Goal: Information Seeking & Learning: Check status

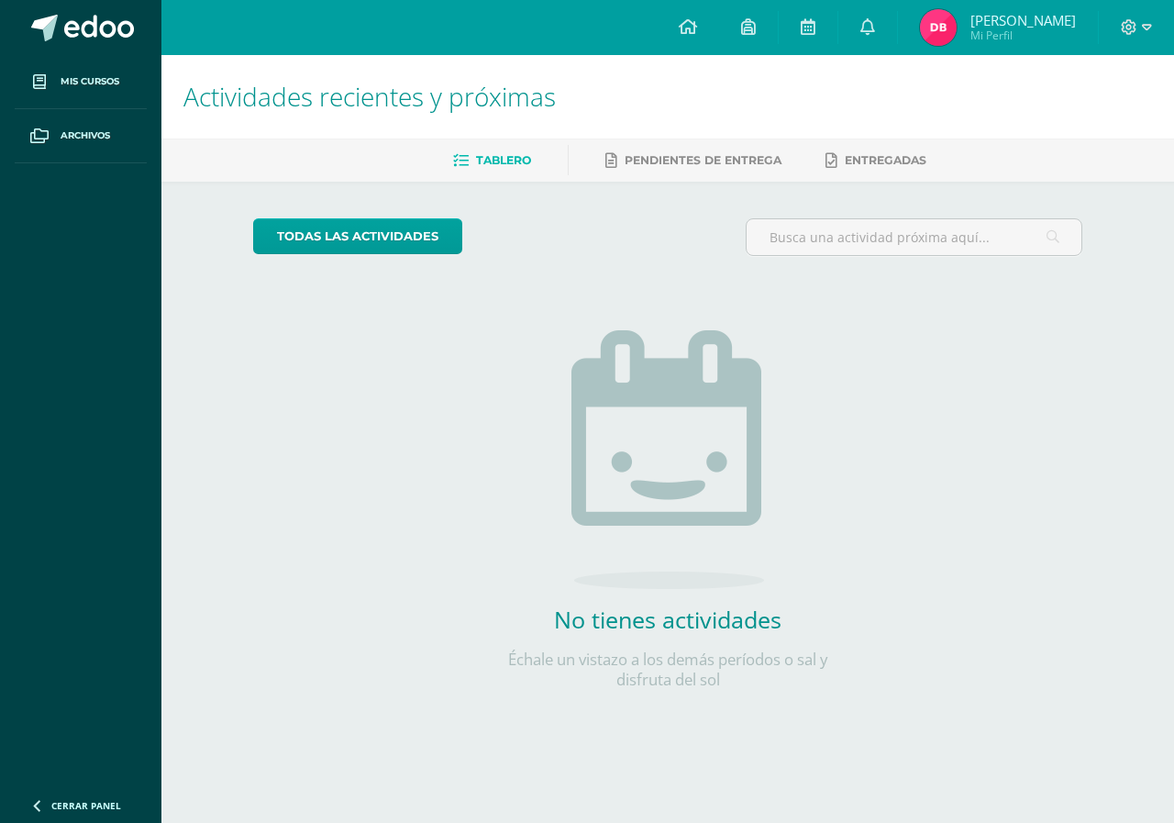
click at [1070, 17] on span "[PERSON_NAME]" at bounding box center [1022, 20] width 105 height 18
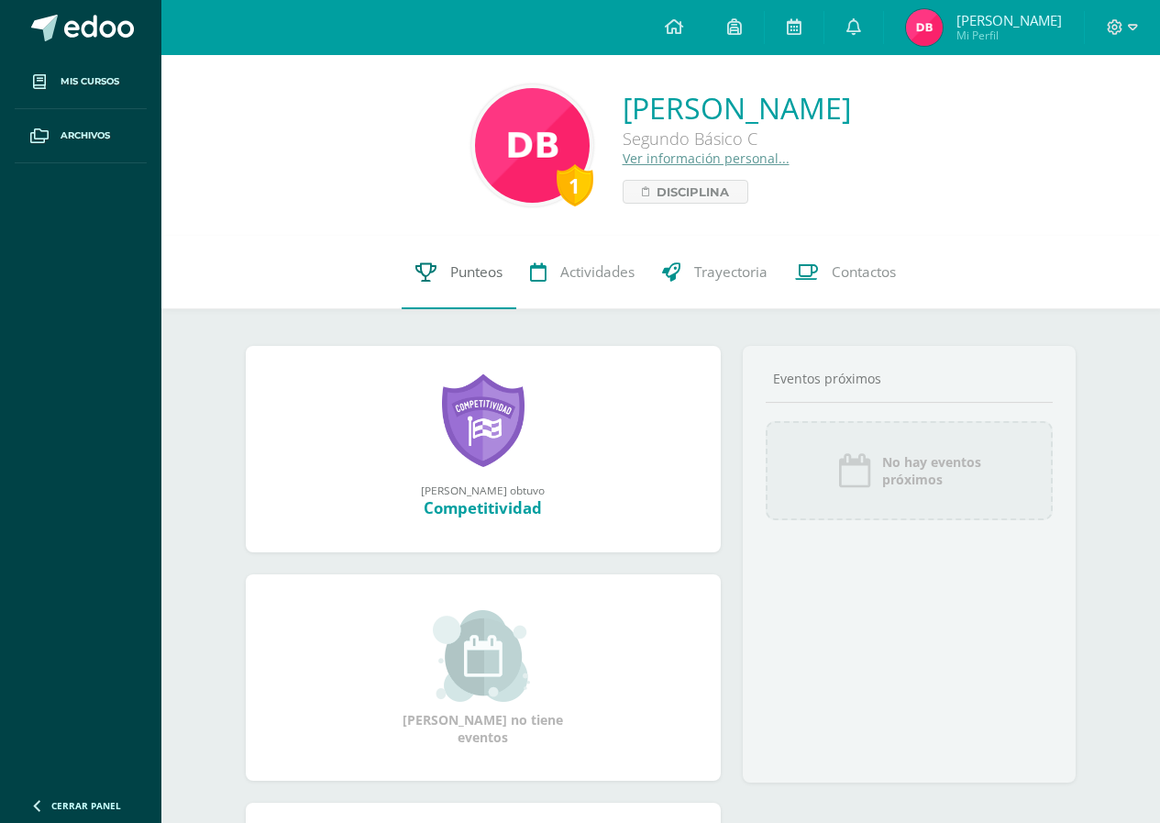
click at [456, 267] on span "Punteos" at bounding box center [476, 271] width 52 height 19
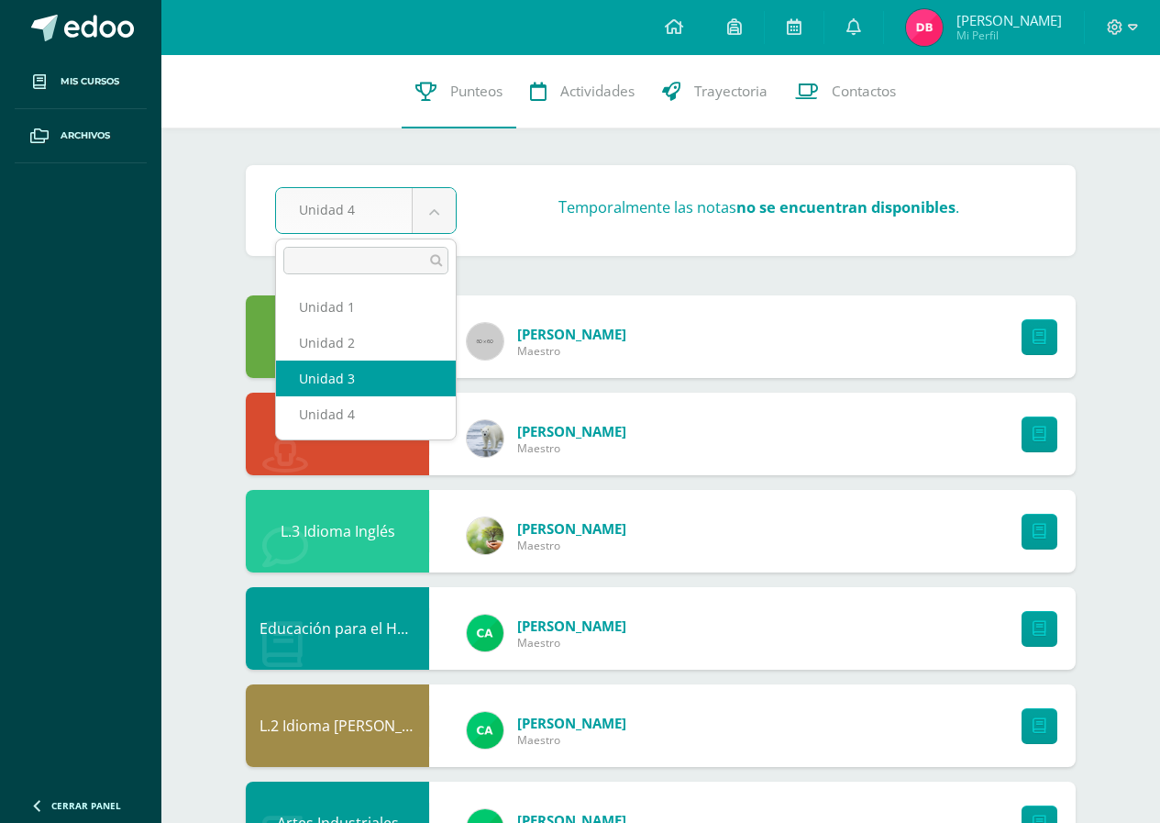
select select "Unidad 3"
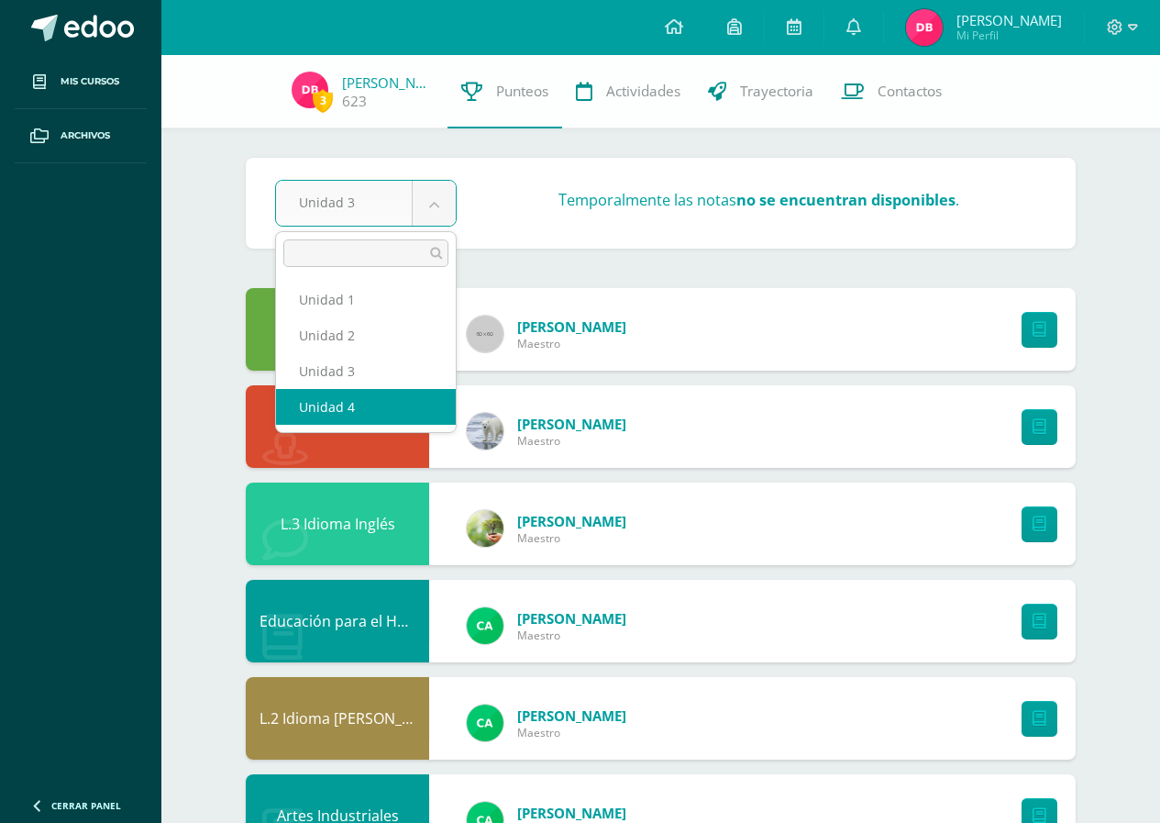
select select "Unidad 4"
